Goal: Task Accomplishment & Management: Complete application form

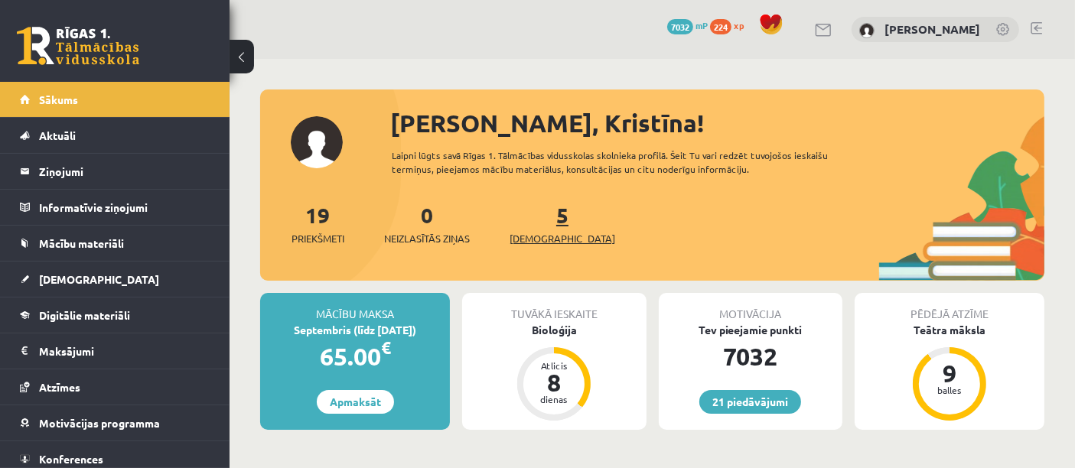
click at [539, 238] on span "[DEMOGRAPHIC_DATA]" at bounding box center [562, 238] width 106 height 15
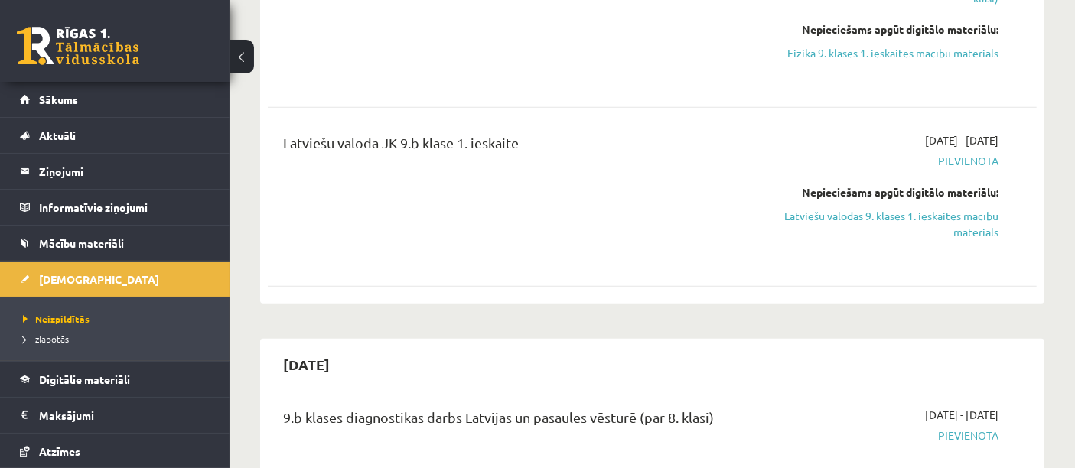
scroll to position [798, 0]
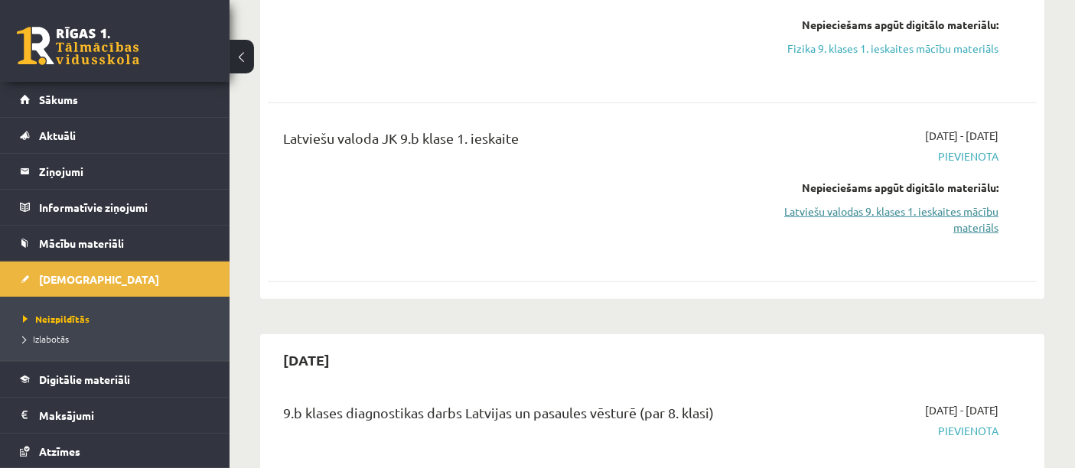
click at [925, 209] on link "Latviešu valodas 9. klases 1. ieskaites mācību materiāls" at bounding box center [886, 219] width 223 height 32
click at [954, 229] on link "Latviešu valodas 9. klases 1. ieskaites mācību materiāls" at bounding box center [886, 219] width 223 height 32
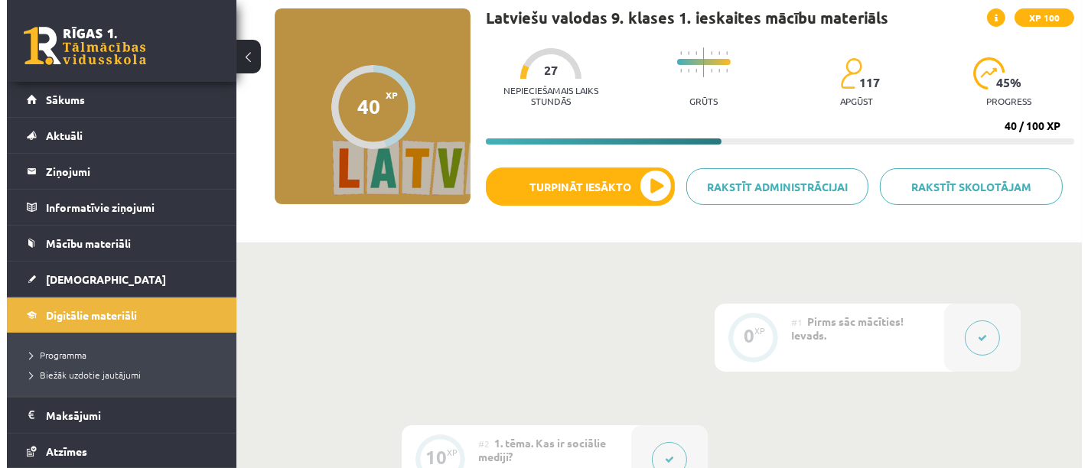
scroll to position [151, 0]
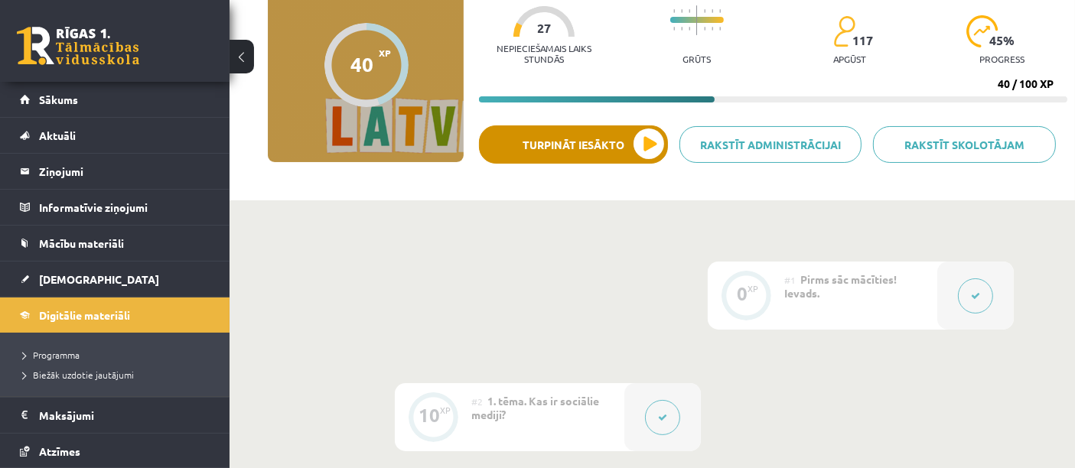
click at [623, 150] on button "Turpināt iesākto" at bounding box center [573, 144] width 189 height 38
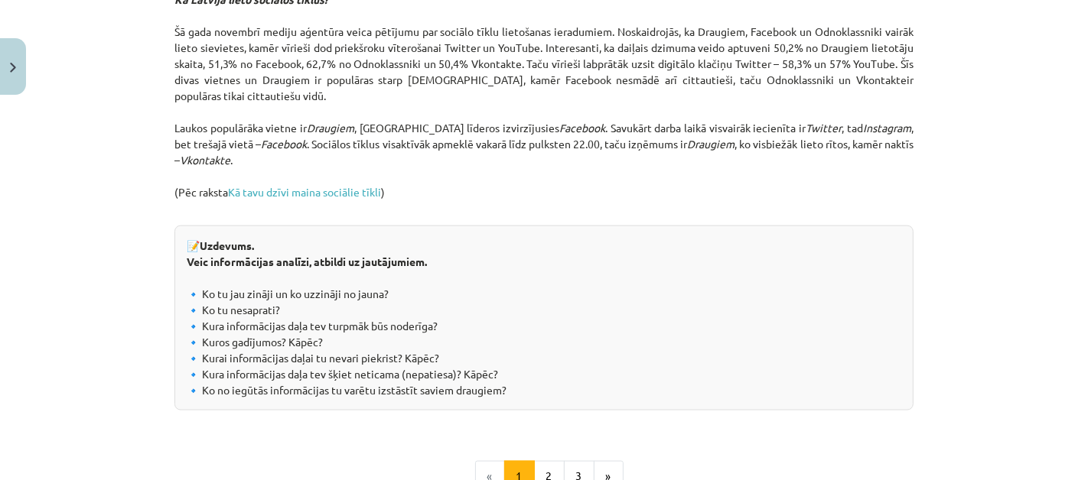
scroll to position [1596, 0]
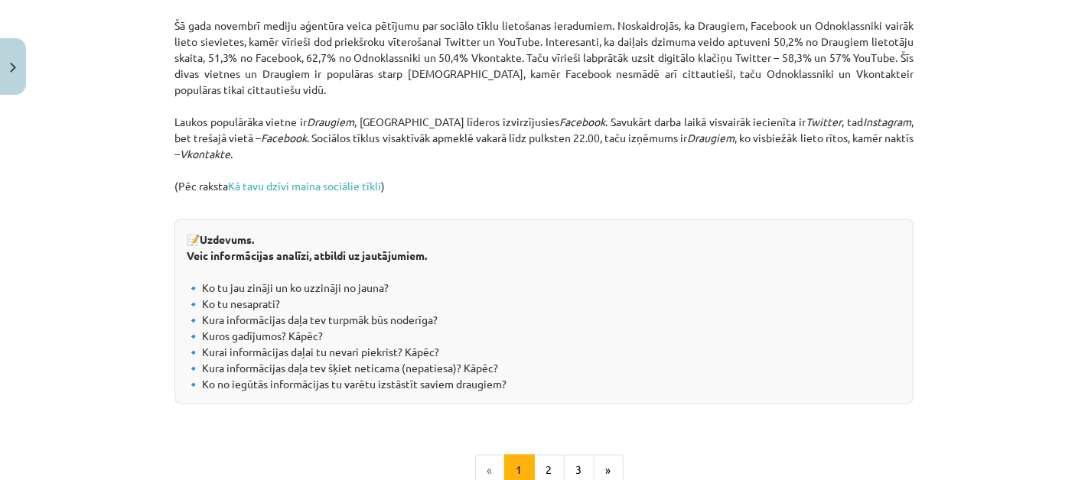
click at [258, 193] on link "Kā tavu dzīvi maina sociālie tīkli" at bounding box center [304, 186] width 153 height 14
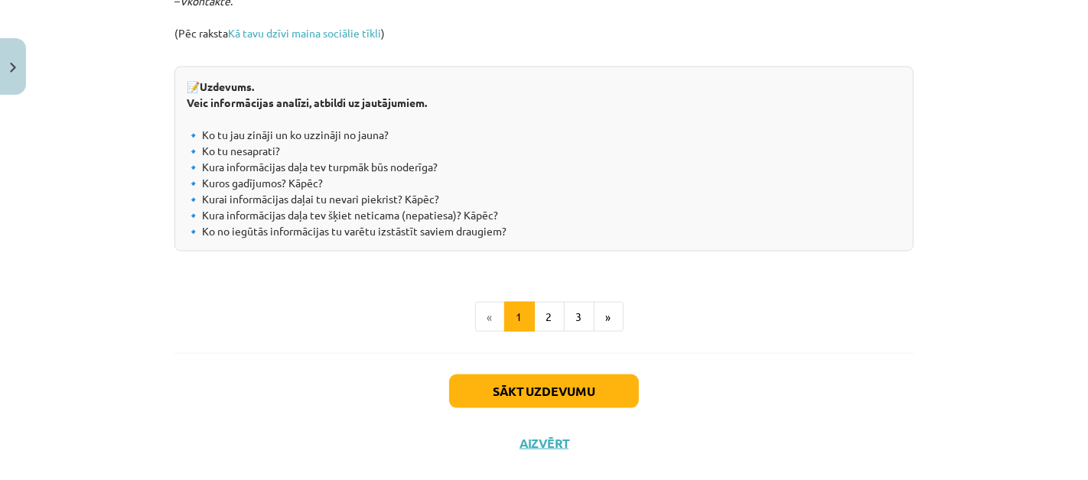
scroll to position [1774, 0]
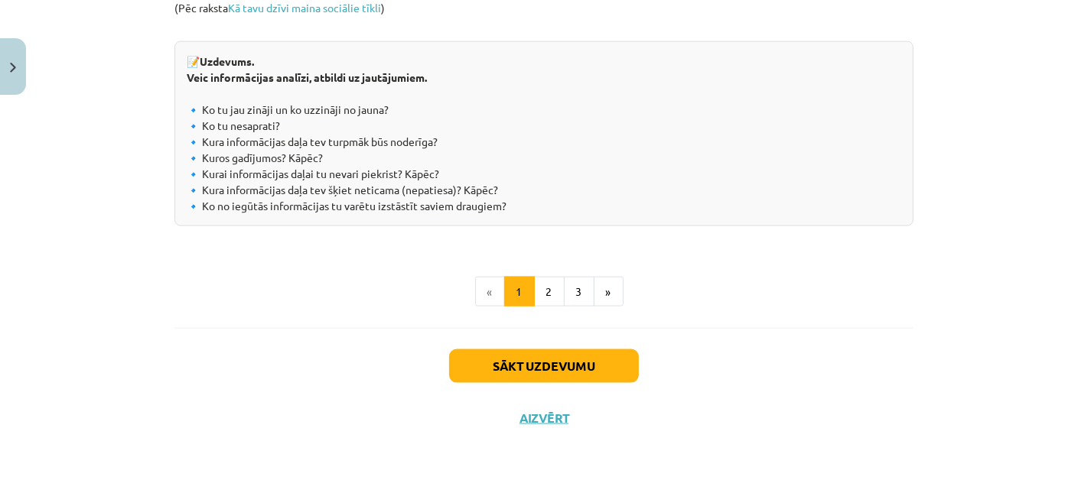
click at [544, 308] on button "2" at bounding box center [549, 292] width 31 height 31
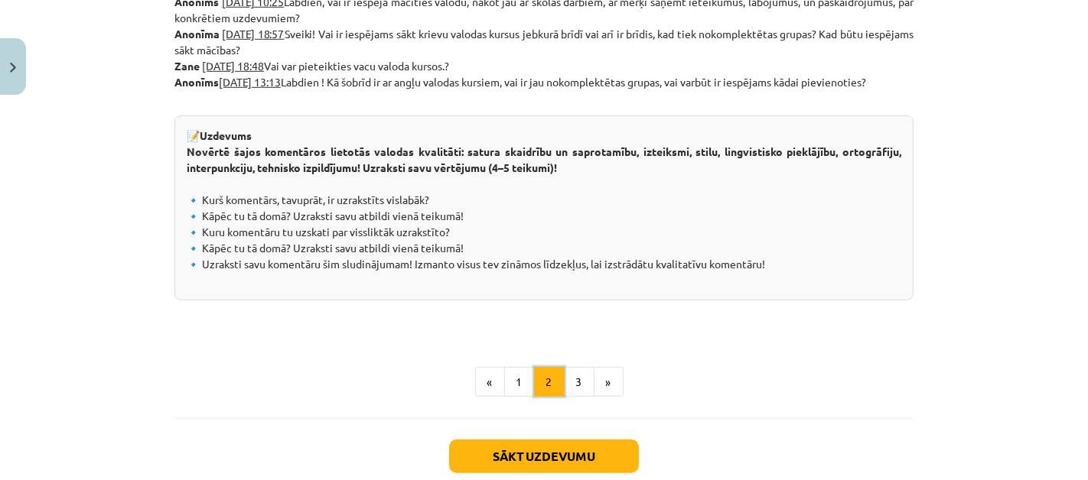
scroll to position [884, 0]
click at [575, 378] on button "3" at bounding box center [579, 381] width 31 height 31
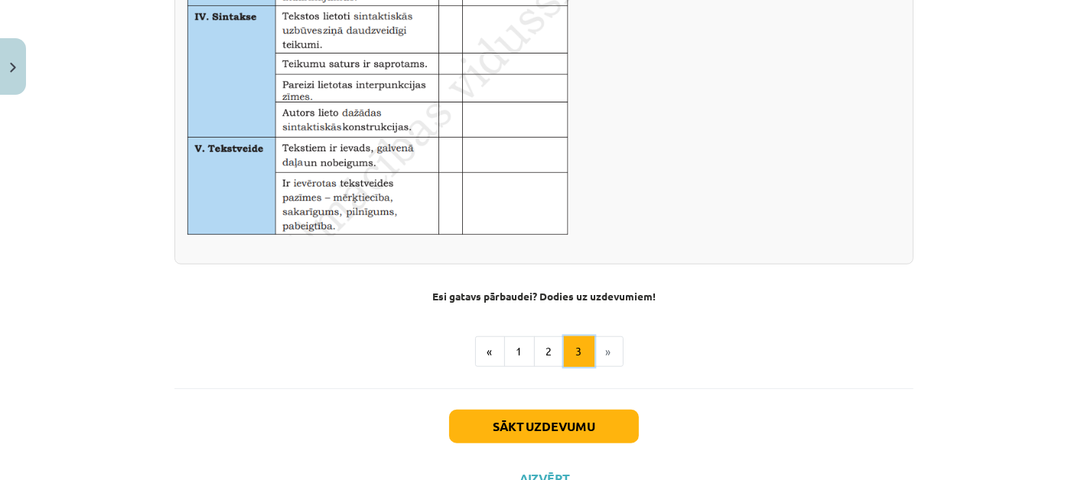
scroll to position [1105, 0]
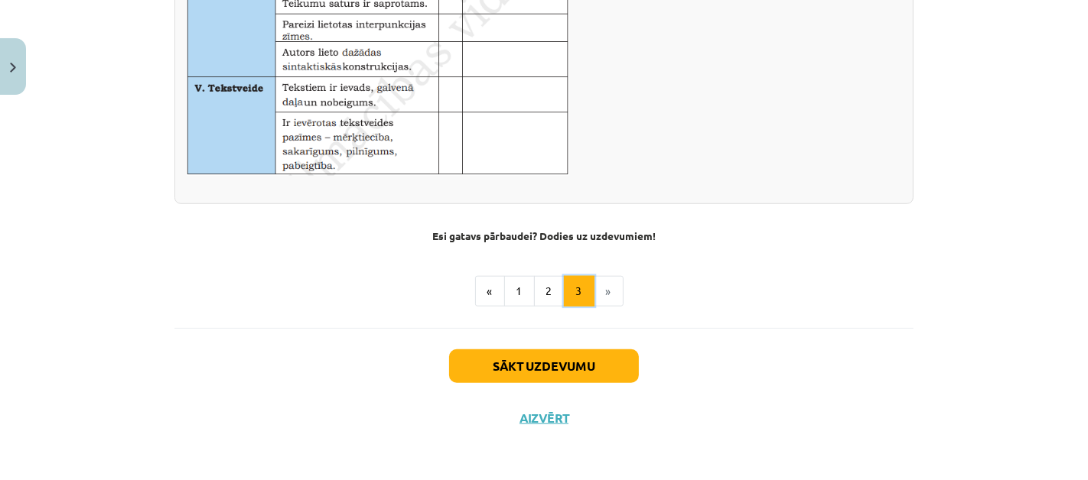
click at [585, 300] on button "3" at bounding box center [579, 291] width 31 height 31
click at [463, 367] on button "Sākt uzdevumu" at bounding box center [544, 367] width 190 height 34
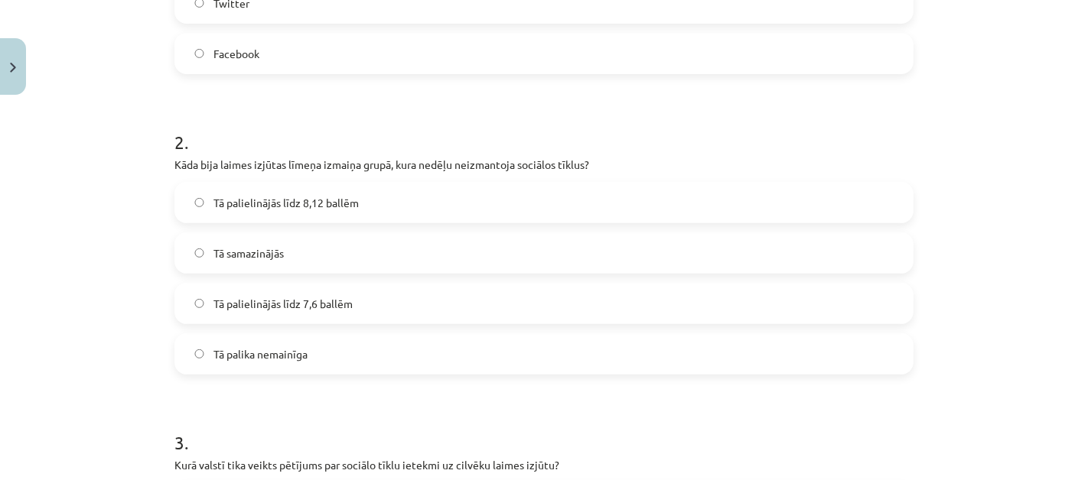
scroll to position [505, 0]
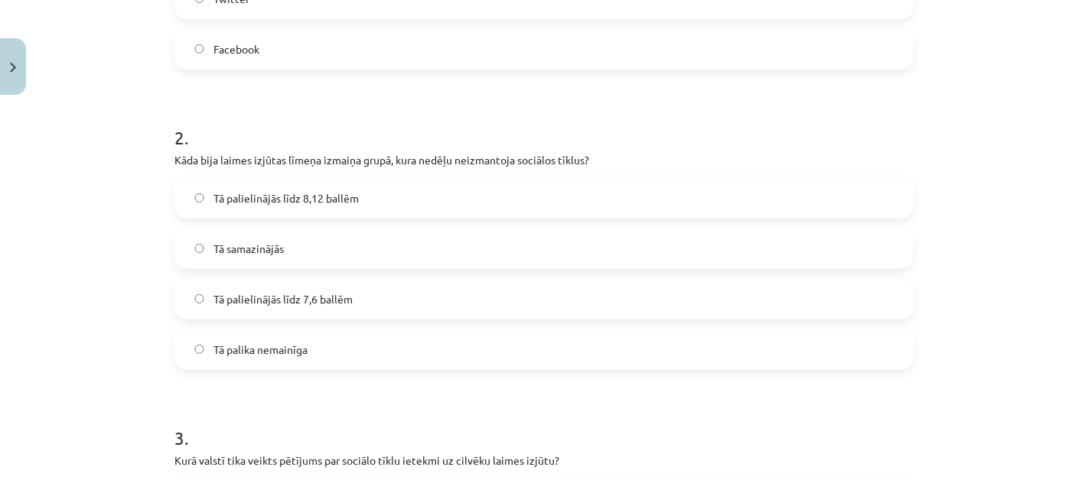
click at [345, 194] on span "Tā palielinājās līdz 8,12 ballēm" at bounding box center [285, 198] width 145 height 16
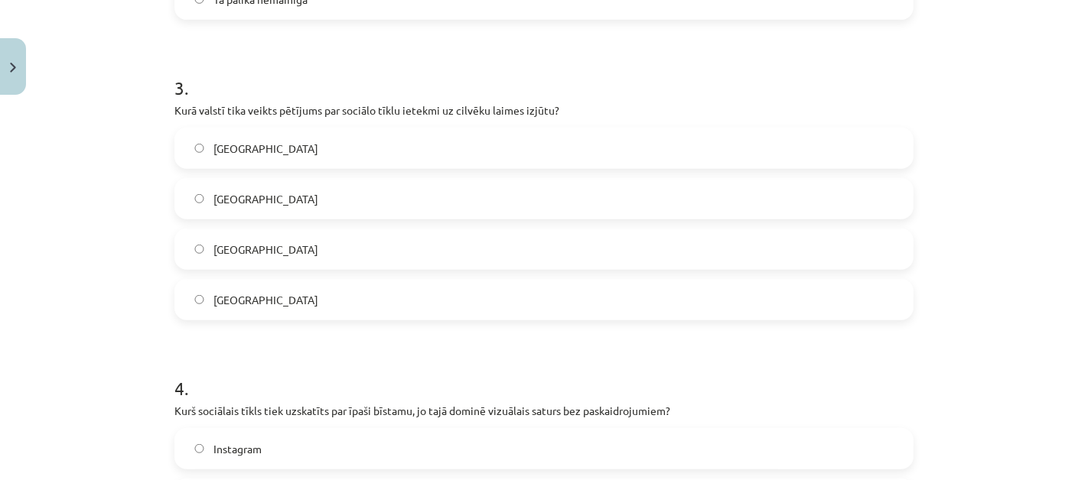
scroll to position [860, 0]
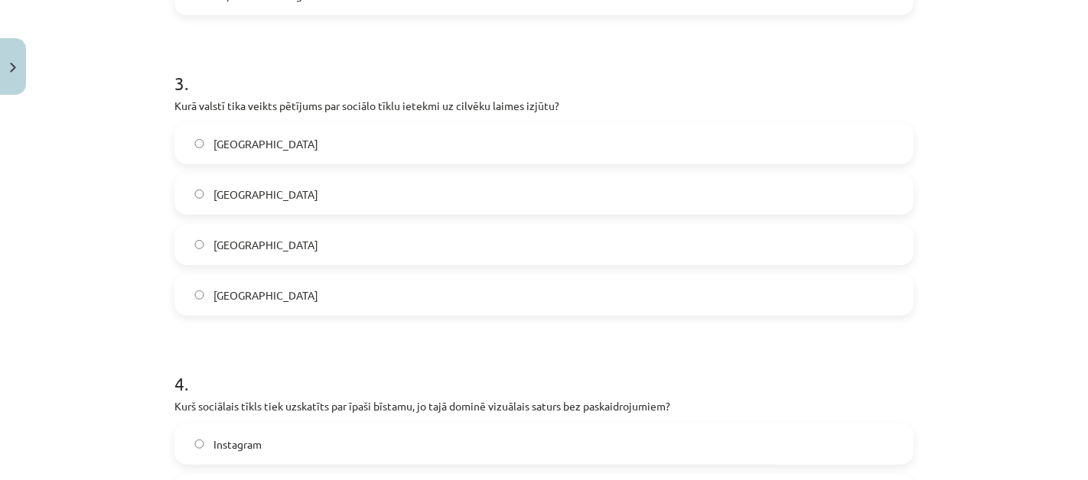
click at [412, 142] on label "Dānijā" at bounding box center [544, 144] width 736 height 38
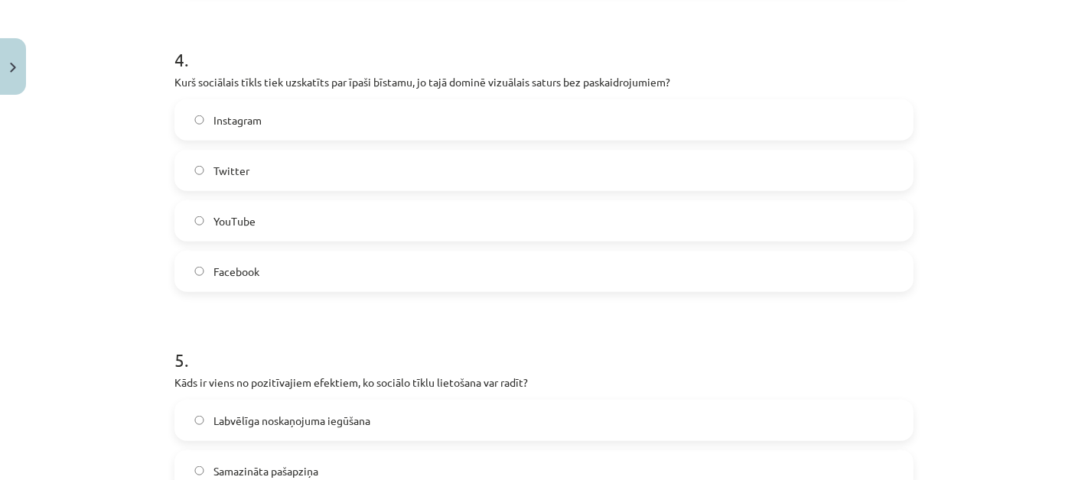
scroll to position [1185, 0]
click at [330, 128] on label "Instagram" at bounding box center [544, 119] width 736 height 38
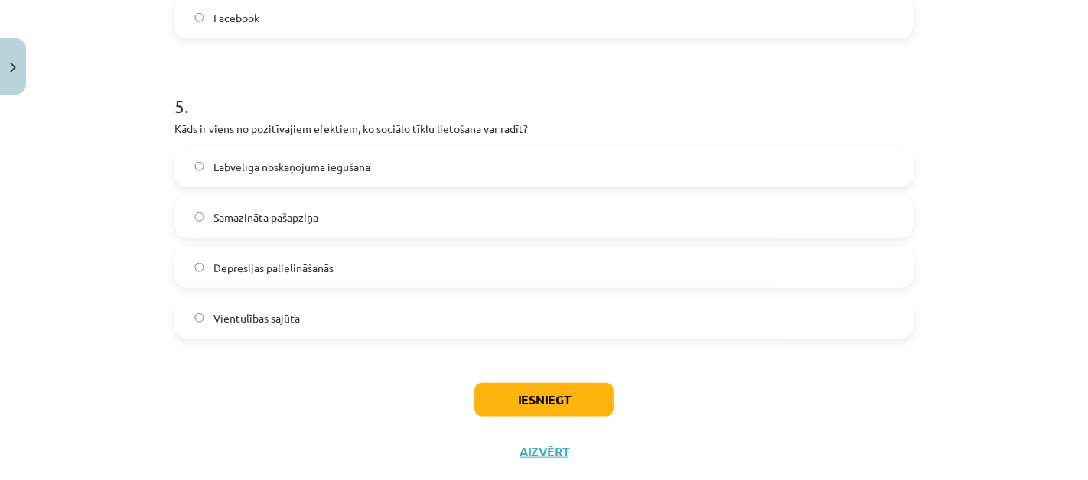
scroll to position [1473, 0]
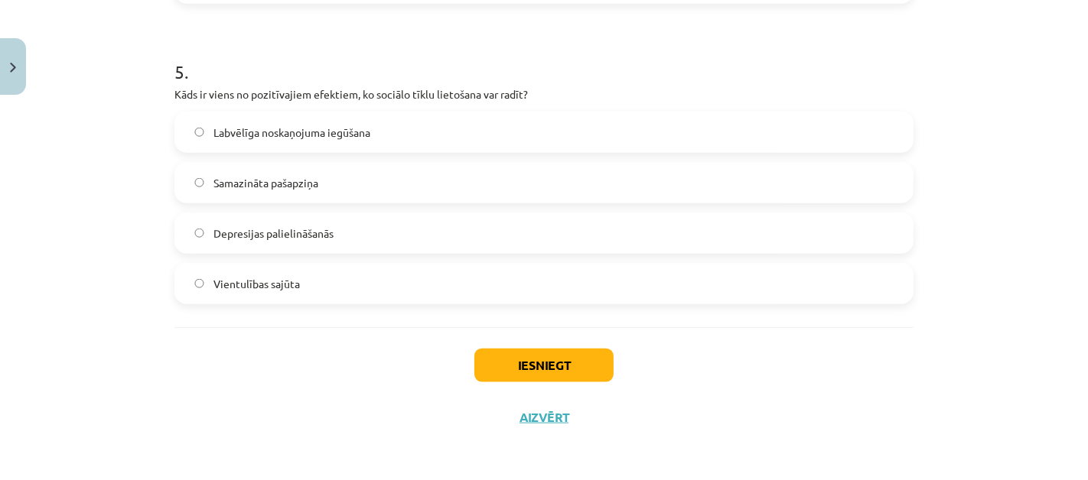
click at [451, 139] on label "Labvēlīga noskaņojuma iegūšana" at bounding box center [544, 132] width 736 height 38
click at [557, 373] on button "Iesniegt" at bounding box center [543, 366] width 139 height 34
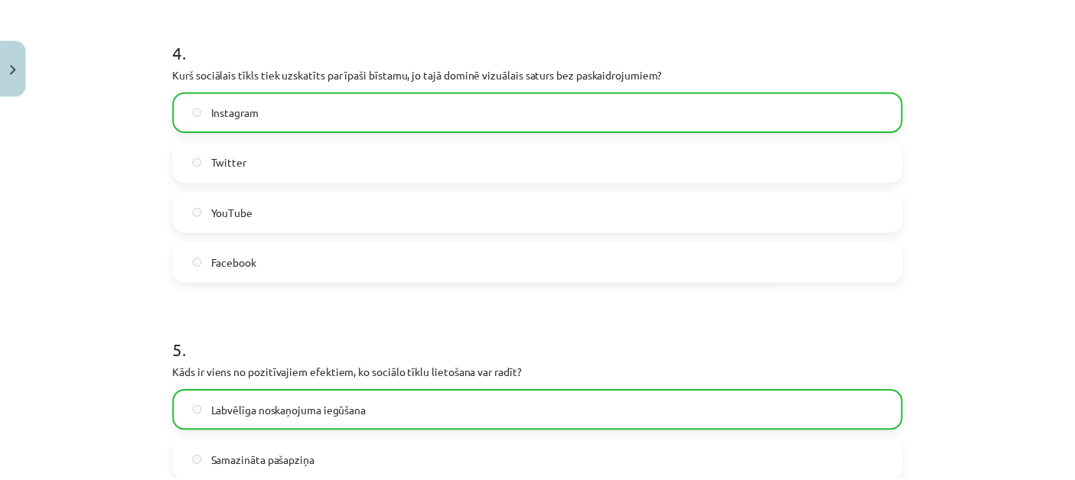
scroll to position [1521, 0]
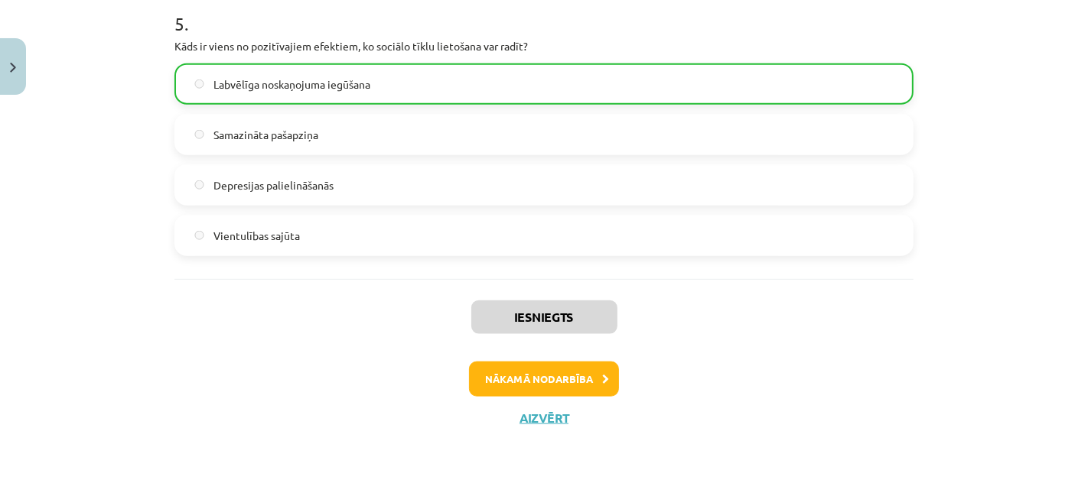
click at [515, 416] on button "Aizvērt" at bounding box center [544, 418] width 58 height 15
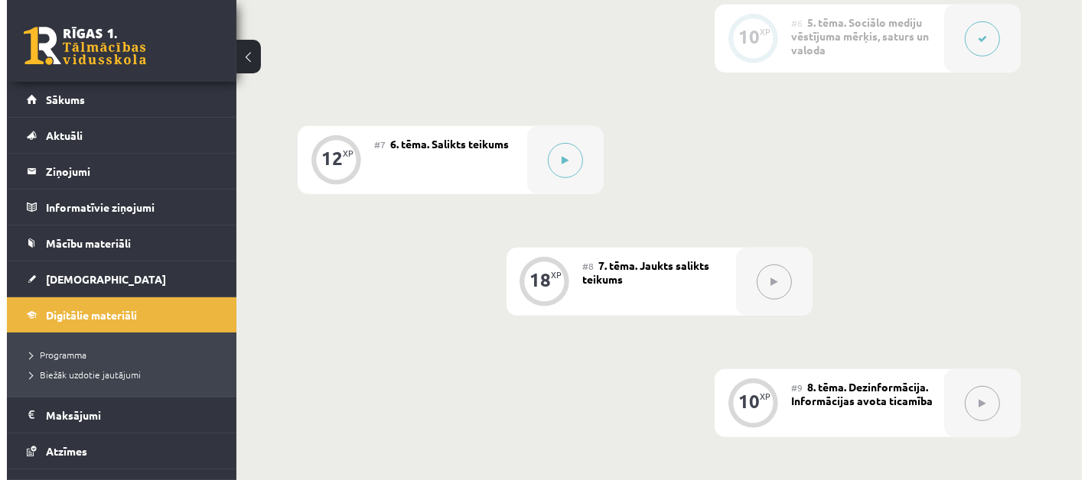
scroll to position [1015, 0]
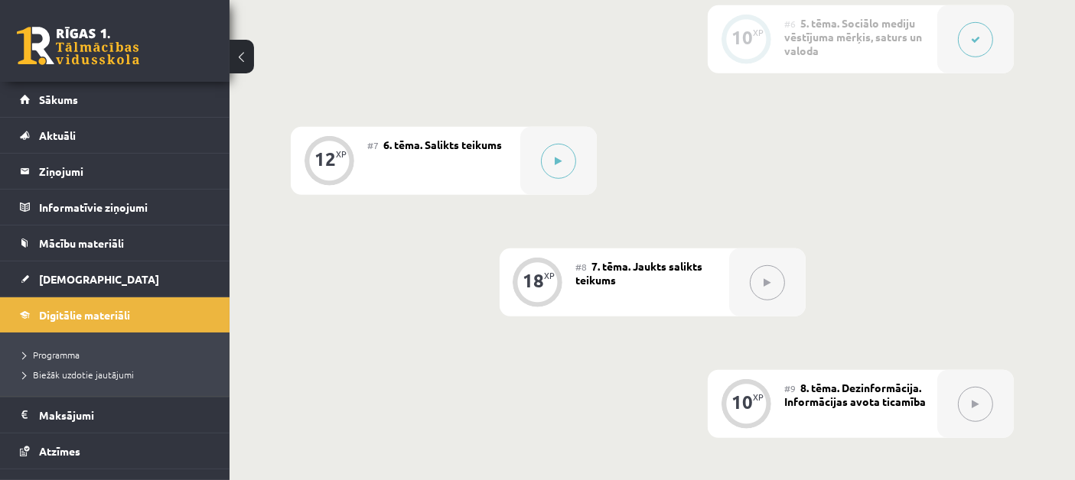
click at [546, 171] on button at bounding box center [558, 161] width 35 height 35
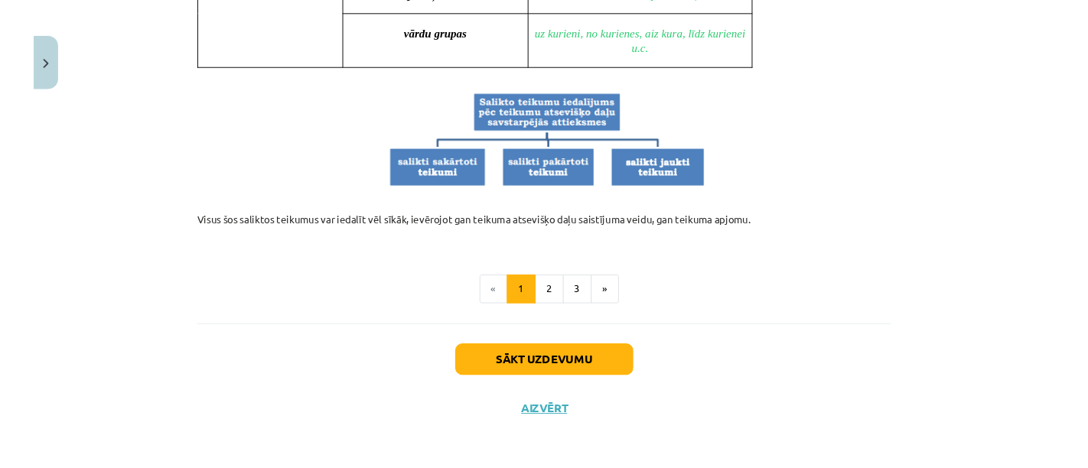
scroll to position [1543, 0]
